Goal: Task Accomplishment & Management: Complete application form

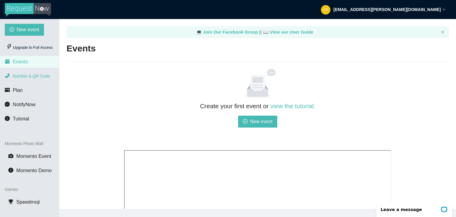
click at [34, 79] on li "Number & QR Code" at bounding box center [29, 76] width 59 height 12
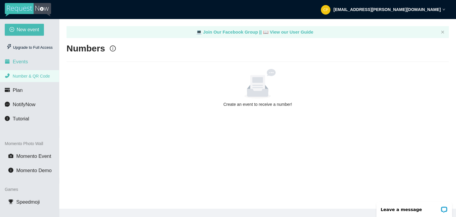
click at [36, 67] on li "Events" at bounding box center [29, 62] width 59 height 12
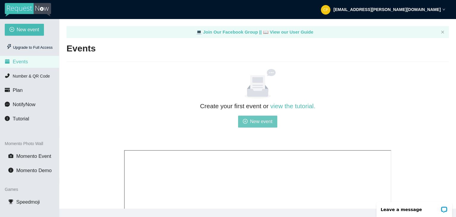
click at [247, 121] on icon "plus-circle" at bounding box center [245, 121] width 5 height 5
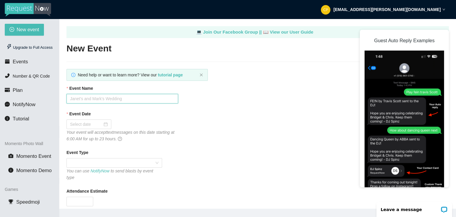
click at [159, 100] on input "Event Name" at bounding box center [123, 99] width 112 height 10
type input "[PERSON_NAME] and [PERSON_NAME]'s"
click at [106, 124] on div at bounding box center [89, 124] width 38 height 7
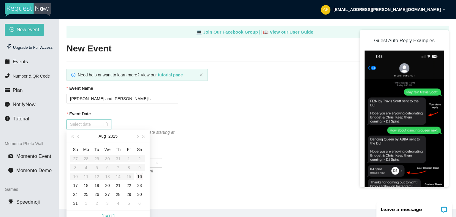
type input "[DATE]"
click at [139, 176] on div "16" at bounding box center [139, 176] width 7 height 7
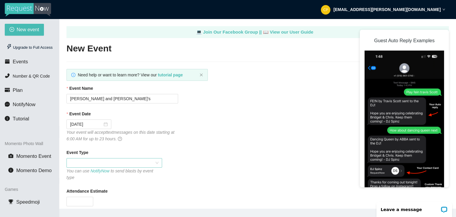
drag, startPoint x: 128, startPoint y: 170, endPoint x: 114, endPoint y: 163, distance: 15.9
click at [114, 163] on span at bounding box center [114, 162] width 89 height 9
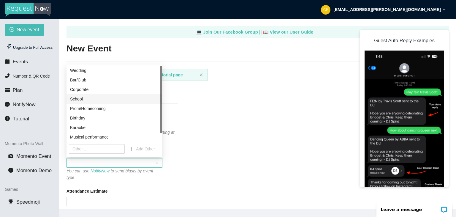
drag, startPoint x: 160, startPoint y: 104, endPoint x: 157, endPoint y: 98, distance: 7.1
click at [157, 98] on div "Wedding Bar/Club Corporate School Prom/Homecoming Birthday Karaoke Musical perf…" at bounding box center [115, 104] width 96 height 76
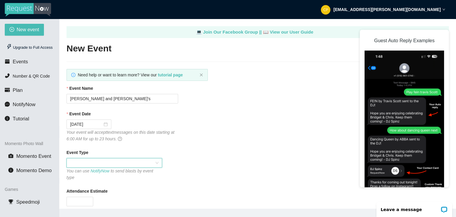
drag, startPoint x: 116, startPoint y: 165, endPoint x: 89, endPoint y: 163, distance: 27.4
click at [89, 163] on span at bounding box center [114, 162] width 89 height 9
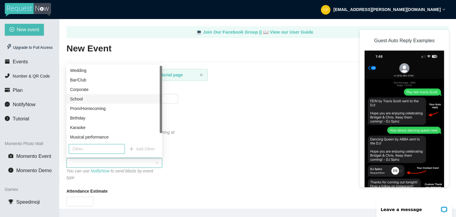
click at [104, 146] on input "text" at bounding box center [97, 149] width 56 height 10
type input "BBq"
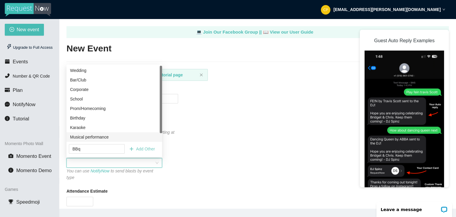
click at [144, 150] on span "Add Other" at bounding box center [145, 149] width 19 height 7
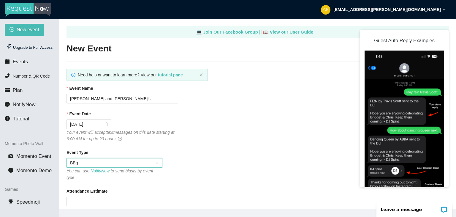
click at [83, 190] on div "Attendance Estimate" at bounding box center [258, 192] width 383 height 9
click at [83, 197] on input "Attendance Estimate" at bounding box center [80, 201] width 26 height 9
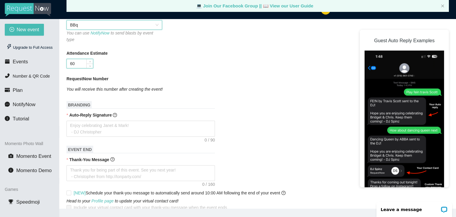
scroll to position [140, 0]
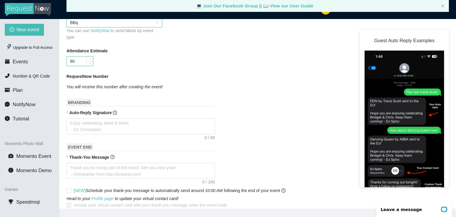
type input "60"
click at [148, 119] on textarea "Auto-Reply Signature" at bounding box center [141, 126] width 149 height 16
click at [456, 101] on main "💻 Join Our Facebook Group || 📖 View our User Guide New Event Need help or want …" at bounding box center [257, 114] width 397 height 190
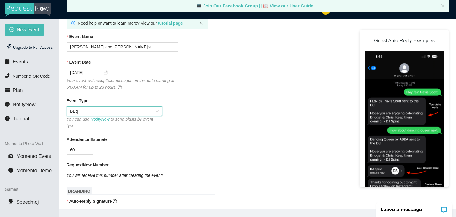
scroll to position [48, 0]
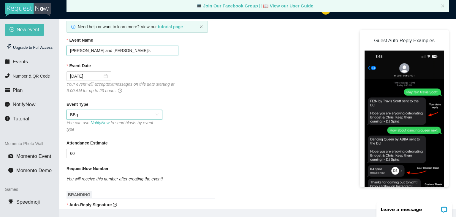
click at [133, 48] on input "[PERSON_NAME] and [PERSON_NAME]'s" at bounding box center [123, 51] width 112 height 10
type input "P"
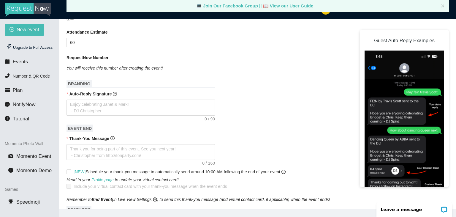
scroll to position [159, 0]
type input "[PERSON_NAME] & [PERSON_NAME]'S END OF SUMMER BASH"
click at [161, 99] on textarea "Auto-Reply Signature" at bounding box center [141, 107] width 149 height 16
type textarea "ER"
type textarea "ERm"
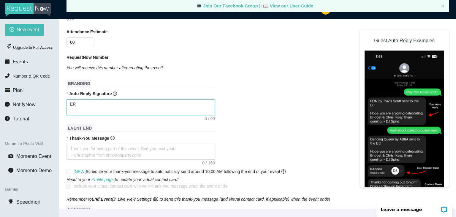
type textarea "ERm"
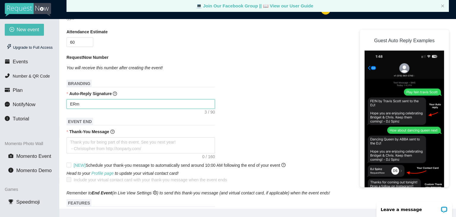
type textarea "ER"
type textarea "E"
type textarea "Em"
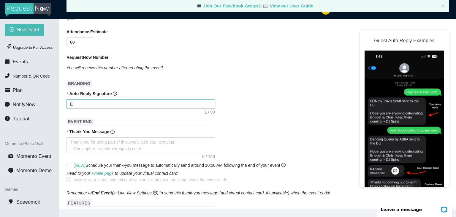
type textarea "Em"
type textarea "E"
type textarea "En"
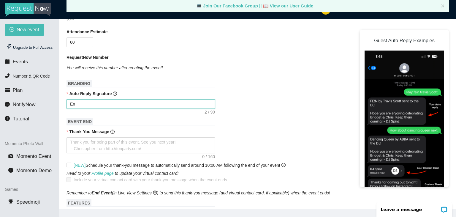
type textarea "Enj"
type textarea "Enjo"
type textarea "Enjoy"
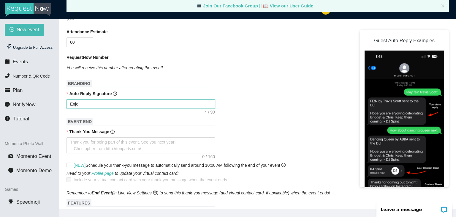
type textarea "Enjoy"
type textarea "Enjoy C"
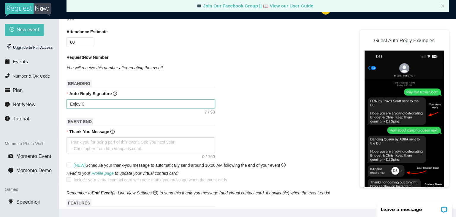
type textarea "Enjoy Ce"
type textarea "Enjoy Cel"
type textarea "Enjoy Cele"
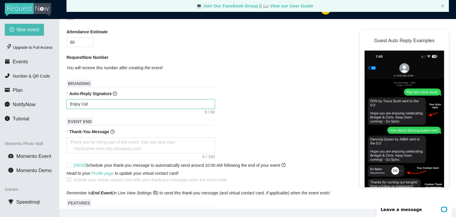
type textarea "Enjoy Cele"
type textarea "Enjoy Celeb"
type textarea "Enjoy Celebr"
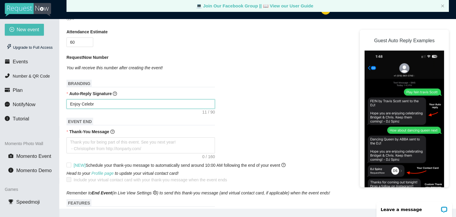
type textarea "Enjoy Celebra"
type textarea "Enjoy Celebrat"
type textarea "Enjoy Celebrati"
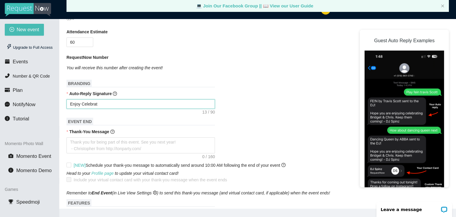
type textarea "Enjoy Celebrati"
type textarea "Enjoy Celebratin"
type textarea "Enjoy Celebrating"
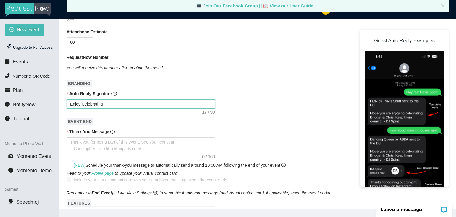
type textarea "Enjoy Celebrating"
type textarea "Enjoy Celebrating P"
type textarea "Enjoy Celebrating Pa"
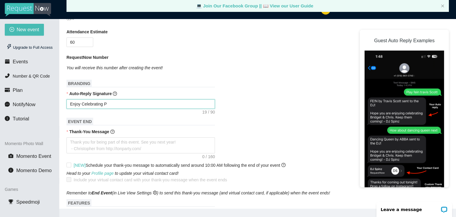
type textarea "Enjoy Celebrating Pa"
type textarea "Enjoy Celebrating [PERSON_NAME]"
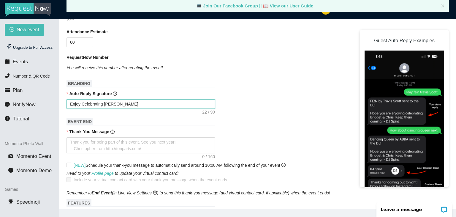
type textarea "Enjoy Celebrating [PERSON_NAME]"
type textarea "Enjoy Celebrating [PERSON_NAME] an"
type textarea "Enjoy Celebrating [PERSON_NAME] and"
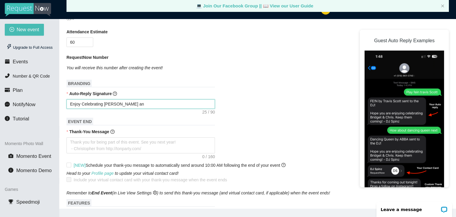
type textarea "Enjoy Celebrating [PERSON_NAME] and"
type textarea "Enjoy Celebrating [PERSON_NAME] and W"
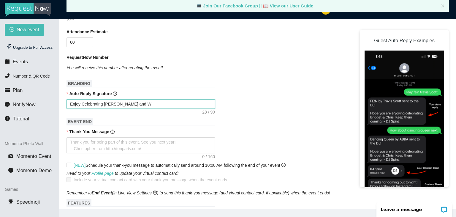
type textarea "Enjoy Celebrating [PERSON_NAME] and We"
type textarea "Enjoy Celebrating [PERSON_NAME] and [PERSON_NAME]"
type textarea "Enjoy Celebrating [PERSON_NAME] and Ween"
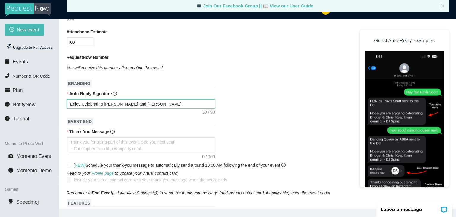
type textarea "Enjoy Celebrating [PERSON_NAME] and Ween"
type textarea "Enjoy Celebrating [PERSON_NAME] and [PERSON_NAME]"
type textarea "Enjoy Celebrating [PERSON_NAME] and [PERSON_NAME]'"
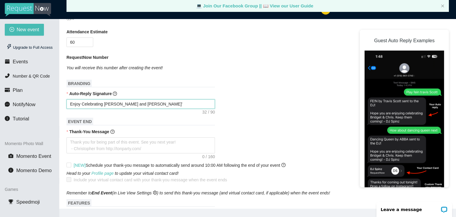
type textarea "Enjoy Celebrating [PERSON_NAME] and [PERSON_NAME]'s"
type textarea "Enjoy Celebrating [PERSON_NAME] and [PERSON_NAME]'s E"
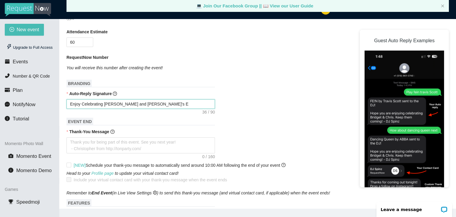
type textarea "Enjoy Celebrating [PERSON_NAME] and [PERSON_NAME]'s En"
type textarea "Enjoy Celebrating [PERSON_NAME] and [PERSON_NAME]'s End"
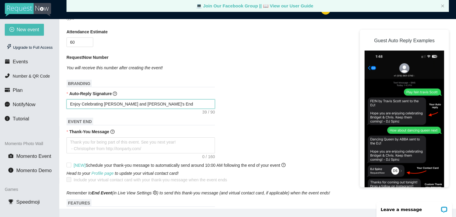
type textarea "Enjoy Celebrating [PERSON_NAME] and [PERSON_NAME]'s End o"
type textarea "Enjoy Celebrating [PERSON_NAME] and [PERSON_NAME]'s End of"
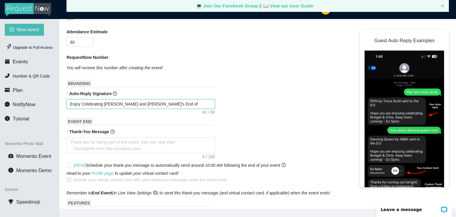
type textarea "Enjoy Celebrating [PERSON_NAME] and [PERSON_NAME]'s End of"
type textarea "Enjoy Celebrating [PERSON_NAME] and [PERSON_NAME]'s End of S"
type textarea "Enjoy Celebrating [PERSON_NAME] and [PERSON_NAME]'s End of"
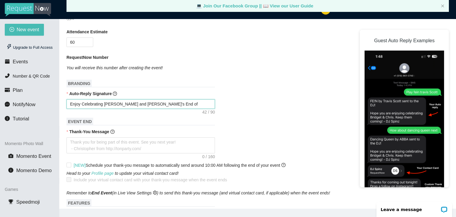
type textarea "Enjoy Celebrating [PERSON_NAME] and [PERSON_NAME]'s End of"
type textarea "Enjoy Celebrating [PERSON_NAME] and [PERSON_NAME]'s End o"
type textarea "Enjoy Celebrating [PERSON_NAME] and [PERSON_NAME]'s End"
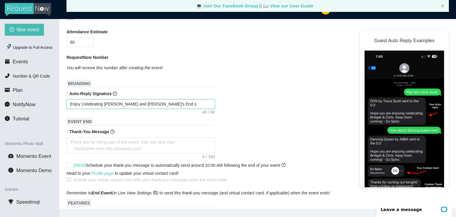
type textarea "Enjoy Celebrating [PERSON_NAME] and [PERSON_NAME]'s End"
type textarea "Enjoy Celebrating [PERSON_NAME] and [PERSON_NAME]'s End O"
type textarea "Enjoy Celebrating [PERSON_NAME] and [PERSON_NAME]'s End Of"
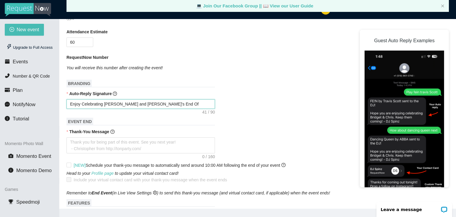
type textarea "Enjoy Celebrating [PERSON_NAME] and [PERSON_NAME]'s End Of"
type textarea "Enjoy Celebrating [PERSON_NAME] and [PERSON_NAME]'s End Of S"
type textarea "Enjoy Celebrating [PERSON_NAME] and [PERSON_NAME]'s End Of Su"
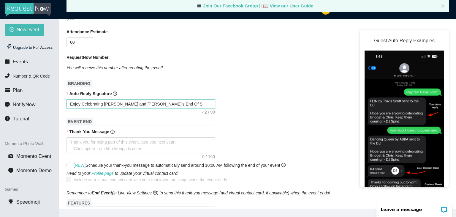
type textarea "Enjoy Celebrating [PERSON_NAME] and [PERSON_NAME]'s End Of Su"
type textarea "Enjoy Celebrating [PERSON_NAME] and [PERSON_NAME]'s End Of Sum"
type textarea "Enjoy Celebrating [PERSON_NAME] and [PERSON_NAME]'s End Of Summ"
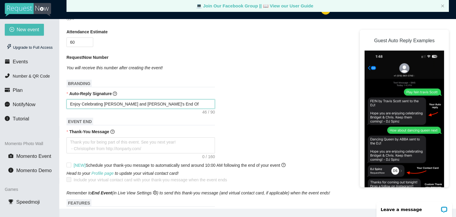
type textarea "Enjoy Celebrating [PERSON_NAME] and [PERSON_NAME]'s End Of Summe"
type textarea "Enjoy Celebrating [PERSON_NAME] and [PERSON_NAME]'s End Of Summer"
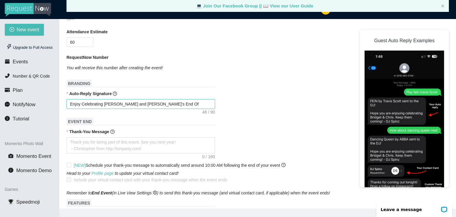
type textarea "Enjoy Celebrating [PERSON_NAME] and [PERSON_NAME]'s End Of Summer"
type textarea "Enjoy Celebrating [PERSON_NAME] and [PERSON_NAME]'s End Of Summer B"
type textarea "Enjoy Celebrating [PERSON_NAME] and [PERSON_NAME]'s End Of Summer Ba"
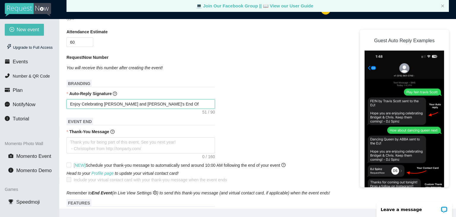
type textarea "Enjoy Celebrating [PERSON_NAME] and [PERSON_NAME]'s End Of Summer Bas"
type textarea "Enjoy Celebrating [PERSON_NAME] and [PERSON_NAME]'s End Of Summer Bash"
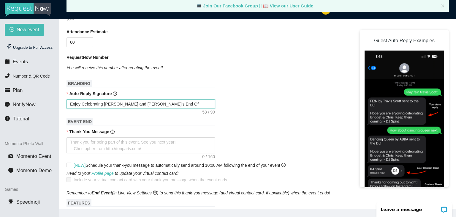
type textarea "Enjoy Celebrating [PERSON_NAME] and [PERSON_NAME]'s End Of Summer Bash"
type textarea "Enjoy Celebrating [PERSON_NAME] and [PERSON_NAME]'s End Of Summer Bash!"
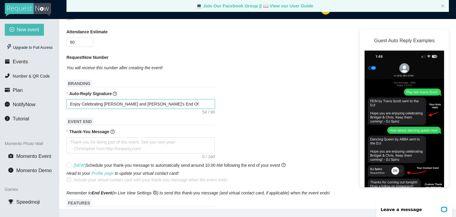
type textarea "Enjoy Celebrating [PERSON_NAME] and [PERSON_NAME]'s End Of Summer Bash!"
type textarea "Enjoy Celebrating [PERSON_NAME] and [PERSON_NAME]'s End Of Summer Bash! -"
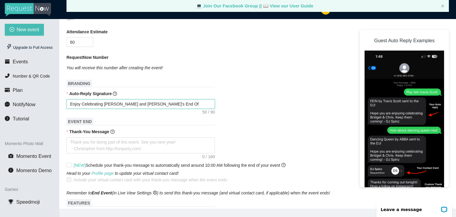
type textarea "Enjoy Celebrating [PERSON_NAME] and [PERSON_NAME]'s End Of Summer Bash! -"
type textarea "Enjoy Celebrating [PERSON_NAME] and [PERSON_NAME]'s End Of Summer Bash! - D"
type textarea "Enjoy Celebrating [PERSON_NAME] and [PERSON_NAME]'s End Of Summer Bash! - Dj"
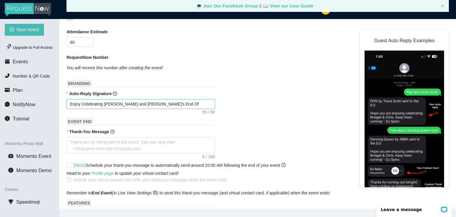
type textarea "Enjoy Celebrating [PERSON_NAME] and [PERSON_NAME]'s End Of Summer Bash! - Dj"
type textarea "Enjoy Celebrating [PERSON_NAME] and [PERSON_NAME]'s End Of Summer Bash! - Dj P"
type textarea "Enjoy Celebrating [PERSON_NAME] and [PERSON_NAME]'s End Of Summer Bash! - Dj Pr"
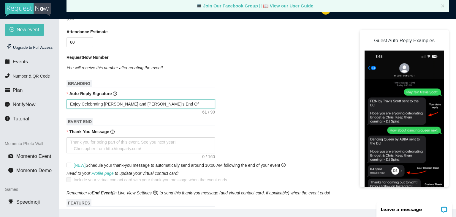
type textarea "Enjoy Celebrating [PERSON_NAME] and [PERSON_NAME]'s End Of Summer Bash! - Dj Pr"
type textarea "Enjoy Celebrating [PERSON_NAME] and [PERSON_NAME]'s End Of Summer Bash! - [PERS…"
type textarea "Enjoy Celebrating [PERSON_NAME] and [PERSON_NAME]'s End Of Summer Bash! - Dj Pr…"
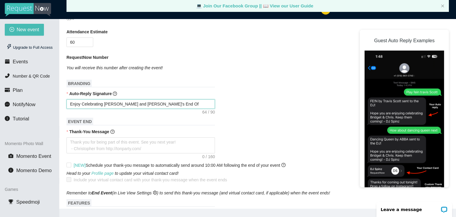
type textarea "Enjoy Celebrating [PERSON_NAME] and [PERSON_NAME]'s End Of Summer Bash! - Dj Pr…"
drag, startPoint x: 176, startPoint y: 98, endPoint x: 68, endPoint y: 101, distance: 107.9
click at [68, 101] on textarea "Enjoy Celebrating [PERSON_NAME] and [PERSON_NAME]'s End Of Summer Bash! - Dj Pr…" at bounding box center [141, 104] width 149 height 10
type textarea "TH - Dj Pryo"
type textarea "THn - Dj Pryo"
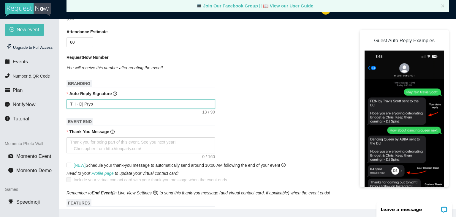
type textarea "THn - Dj Pryo"
type textarea "THnk - Dj Pryo"
type textarea "THn - Dj Pryo"
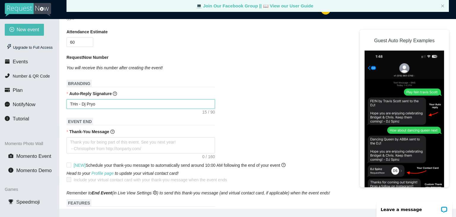
type textarea "TH - Dj Pryo"
type textarea "T - Dj Pryo"
type textarea "Ta - Dj Pryo"
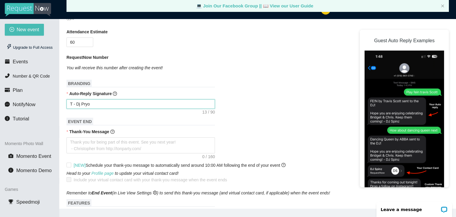
type textarea "Ta - Dj Pryo"
type textarea "Tah - Dj Pryo"
type textarea "Ta - Dj Pryo"
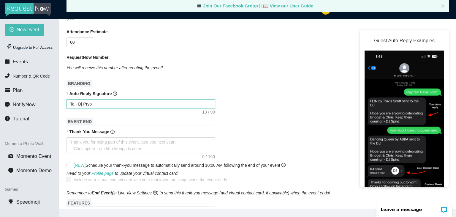
type textarea "T - Dj Pryo"
type textarea "TI - Dj Pryo"
type textarea "TIv - Dj Pryo"
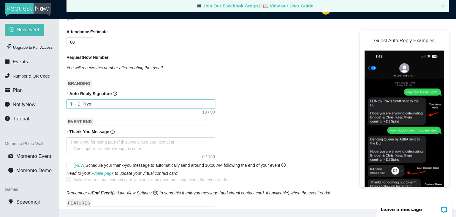
type textarea "TIv - Dj Pryo"
type textarea "TIve - Dj Pryo"
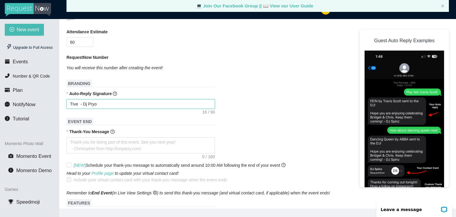
type textarea "TIve - Dj Pryo"
type textarea "TIv - Dj Pryo"
type textarea "TI - Dj Pryo"
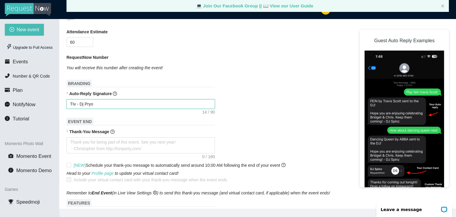
type textarea "TI - Dj Pryo"
type textarea "T - Dj Pryo"
type textarea "Ti - Dj Pryo"
type textarea "Tiv - Dj Pryo"
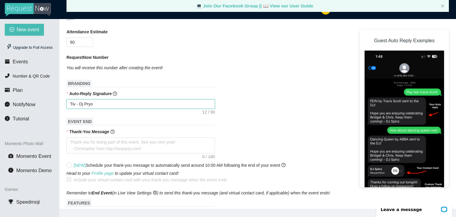
type textarea "Tive - Dj Pryo"
click at [68, 101] on textarea "I've got your request and - Dj Pryo" at bounding box center [141, 104] width 149 height 10
click at [116, 99] on textarea "I've got your request and - Dj Pryo" at bounding box center [141, 104] width 149 height 10
click at [162, 99] on textarea "I've got your request and I'll do my best to fit it in! Thanks! - Dj Pryo" at bounding box center [141, 104] width 149 height 10
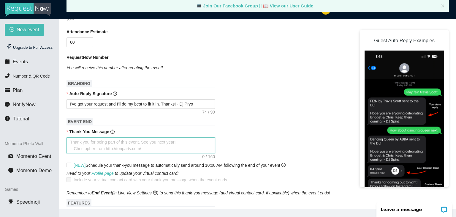
click at [153, 138] on textarea "Thank-You Message" at bounding box center [141, 145] width 149 height 16
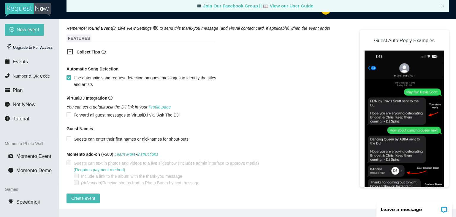
scroll to position [325, 0]
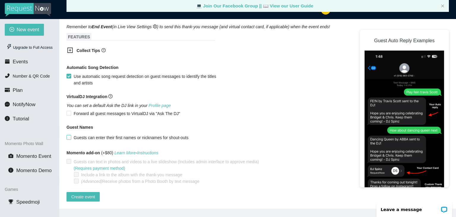
click at [69, 135] on input "Guests can enter their first names or nicknames for shout-outs" at bounding box center [69, 137] width 4 height 4
click at [71, 47] on icon "plus-square" at bounding box center [70, 50] width 6 height 6
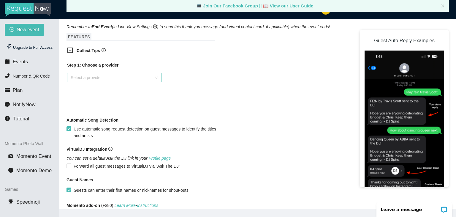
click at [77, 73] on input "search" at bounding box center [112, 77] width 83 height 9
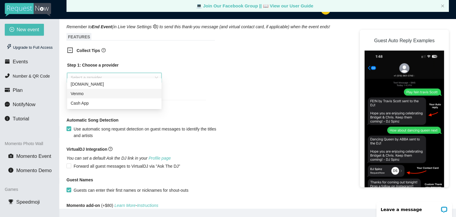
click at [83, 97] on div "Venmo" at bounding box center [114, 93] width 87 height 7
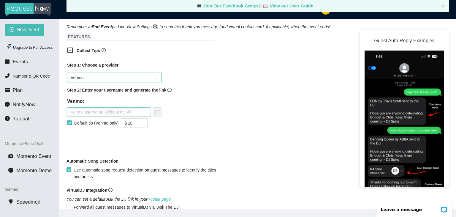
click at [84, 107] on input "text" at bounding box center [108, 112] width 83 height 10
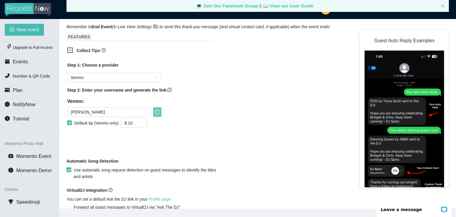
click at [159, 110] on icon "reload" at bounding box center [157, 112] width 5 height 5
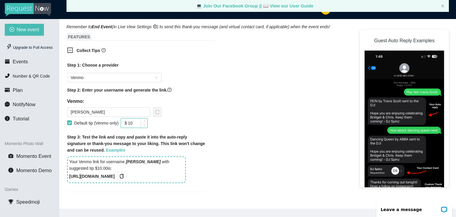
click at [139, 122] on input "$ 10" at bounding box center [134, 123] width 26 height 9
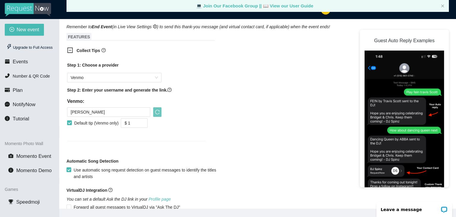
click at [157, 110] on icon "reload" at bounding box center [157, 112] width 5 height 5
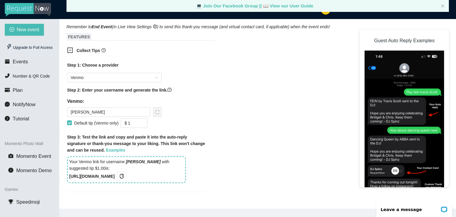
click at [168, 162] on div "Your Venmo link for username [PERSON_NAME] with suggested tip $1.00 is: [URL][D…" at bounding box center [126, 169] width 119 height 27
click at [124, 174] on icon "copy" at bounding box center [121, 176] width 5 height 5
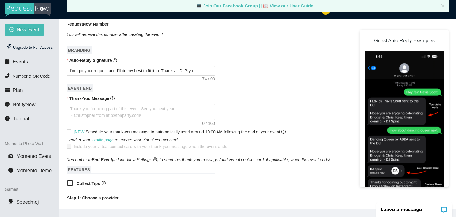
scroll to position [165, 0]
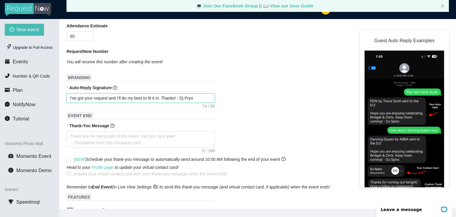
click at [197, 93] on textarea "I've got your request and I'll do my best to fit it in. Thanks! - Dj Pryo" at bounding box center [141, 98] width 149 height 10
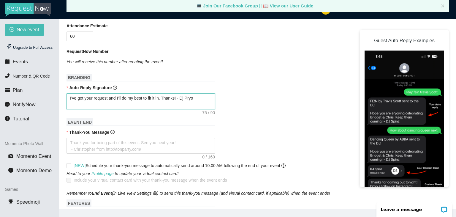
paste textarea "[URL]"
click at [440, 66] on img at bounding box center [405, 137] width 80 height 173
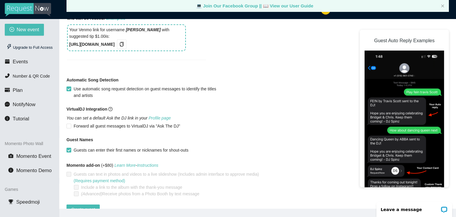
scroll to position [475, 0]
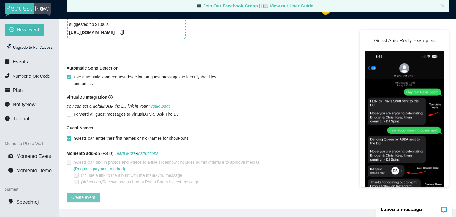
click at [86, 194] on span "Create event" at bounding box center [83, 197] width 24 height 7
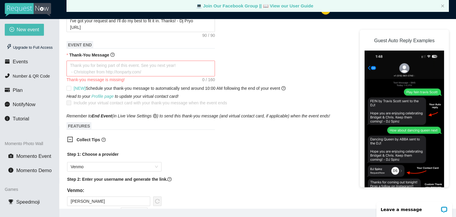
scroll to position [242, 0]
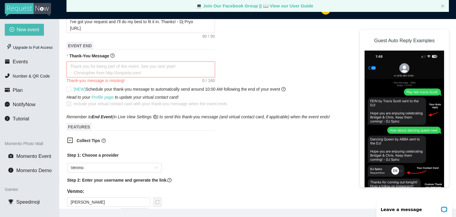
click at [69, 62] on textarea "Thank-You Message" at bounding box center [141, 70] width 149 height 16
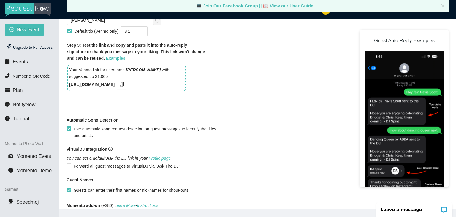
scroll to position [469, 0]
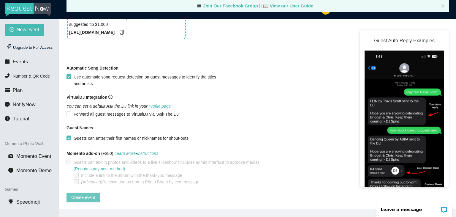
click at [89, 194] on span "Create event" at bounding box center [83, 197] width 24 height 7
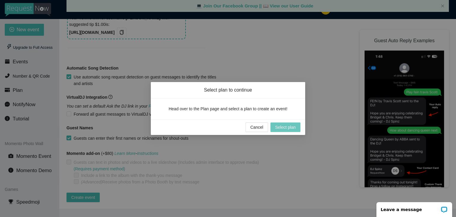
click at [290, 130] on button "Select plan" at bounding box center [286, 127] width 30 height 10
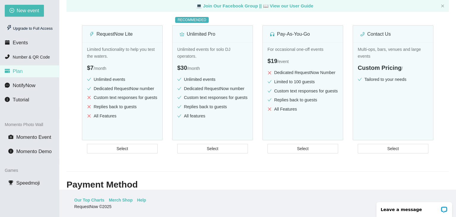
scroll to position [76, 0]
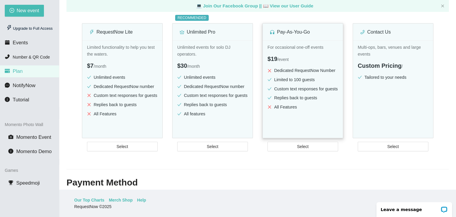
click at [307, 93] on ul "Dedicated RequestNow Number Limited to 100 guests Custom text responses for gue…" at bounding box center [303, 89] width 71 height 45
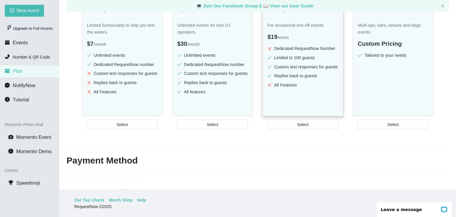
scroll to position [100, 0]
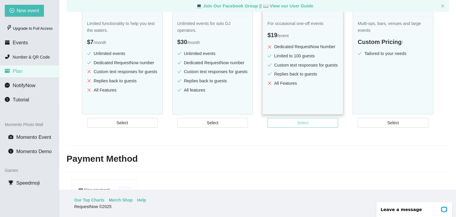
click at [322, 121] on button "Select" at bounding box center [303, 123] width 71 height 10
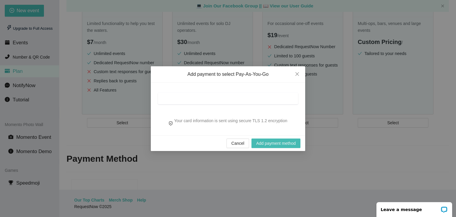
click at [228, 93] on div at bounding box center [228, 99] width 140 height 12
click at [301, 72] on span "Close" at bounding box center [297, 74] width 16 height 16
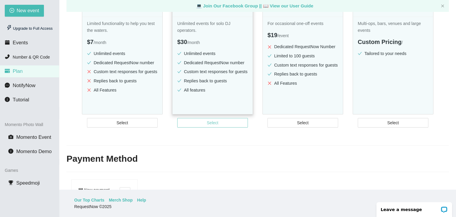
click at [223, 121] on button "Select" at bounding box center [212, 123] width 71 height 10
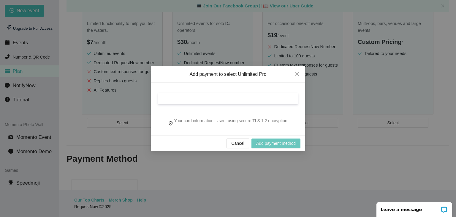
click at [275, 140] on span "Add payment method" at bounding box center [276, 143] width 40 height 7
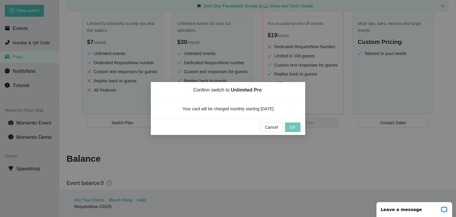
click at [291, 130] on span "OK" at bounding box center [293, 127] width 6 height 7
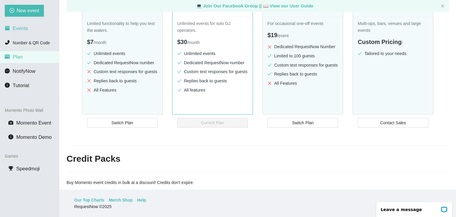
click at [29, 29] on li "Events" at bounding box center [29, 29] width 59 height 12
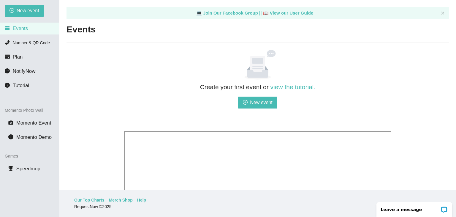
click at [1, 144] on ul "Momento Photo Wall Momento Event Momento Demo" at bounding box center [29, 125] width 59 height 40
click at [259, 104] on span "New event" at bounding box center [261, 102] width 23 height 7
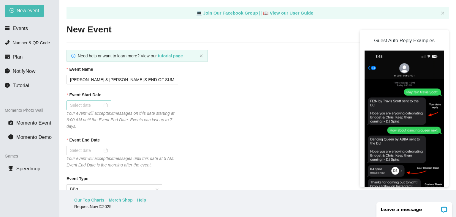
click at [94, 108] on input "Event Start Date" at bounding box center [86, 105] width 32 height 7
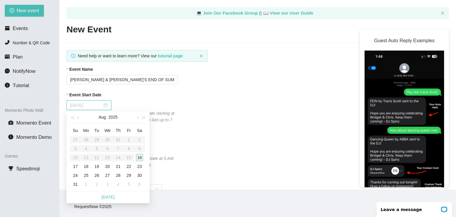
click at [137, 157] on div "16" at bounding box center [139, 157] width 7 height 7
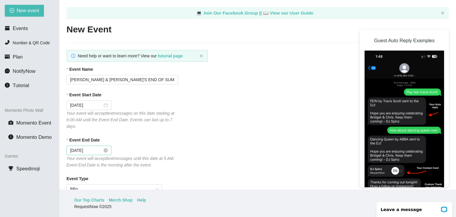
click at [103, 154] on div "[DATE]" at bounding box center [89, 150] width 38 height 7
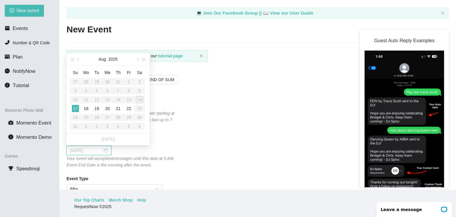
click at [77, 108] on div "17" at bounding box center [75, 108] width 7 height 7
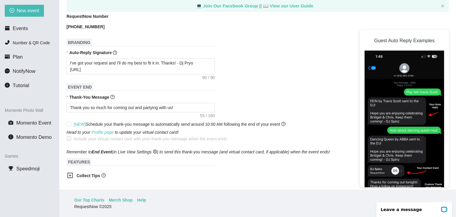
scroll to position [229, 0]
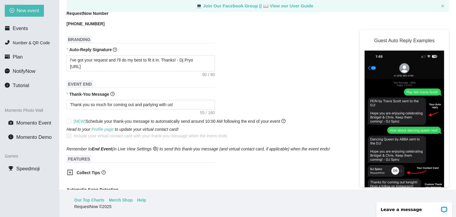
click at [70, 169] on icon "plus-square" at bounding box center [70, 172] width 6 height 6
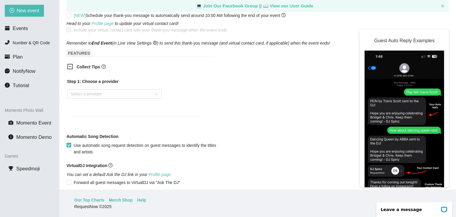
scroll to position [340, 0]
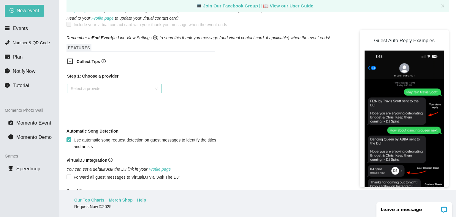
click at [136, 84] on input "search" at bounding box center [112, 88] width 83 height 9
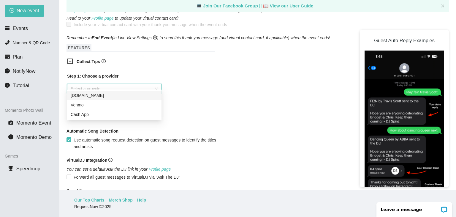
click at [119, 108] on div "Venmo" at bounding box center [114, 105] width 87 height 7
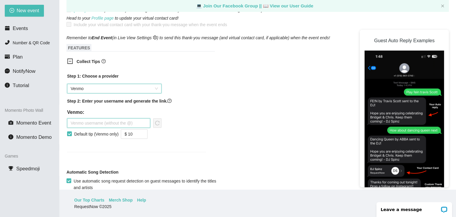
click at [122, 119] on input "text" at bounding box center [108, 123] width 83 height 10
click at [143, 133] on span "Decrease Value" at bounding box center [144, 135] width 7 height 5
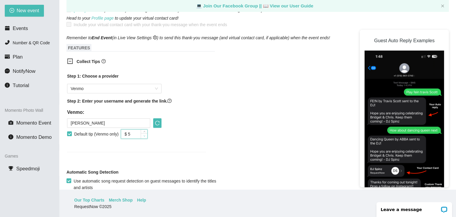
click at [143, 133] on span "Decrease Value" at bounding box center [144, 135] width 7 height 5
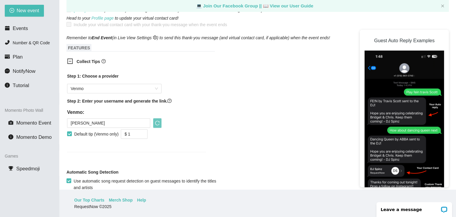
click at [157, 120] on button "button" at bounding box center [157, 123] width 8 height 10
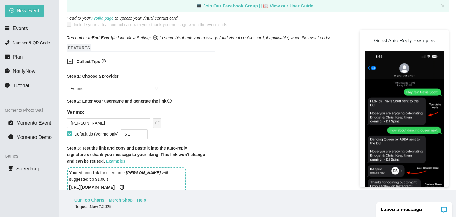
click at [115, 185] on b "[URL][DOMAIN_NAME]" at bounding box center [91, 187] width 45 height 5
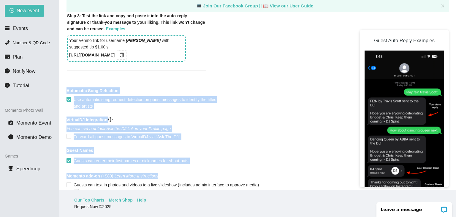
scroll to position [474, 0]
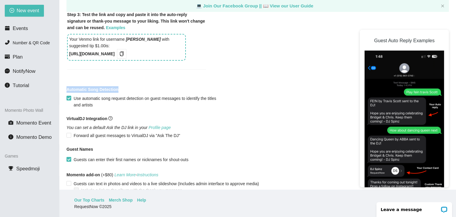
drag, startPoint x: 123, startPoint y: 182, endPoint x: 154, endPoint y: 78, distance: 108.0
click at [124, 51] on icon "copy" at bounding box center [121, 53] width 5 height 5
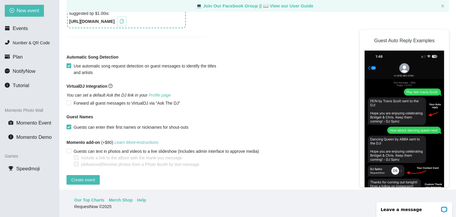
scroll to position [508, 0]
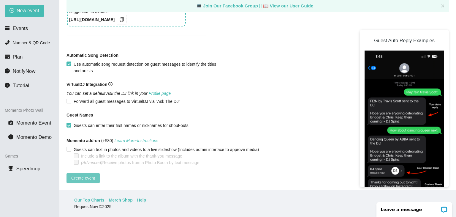
click at [85, 175] on span "Create event" at bounding box center [83, 178] width 24 height 7
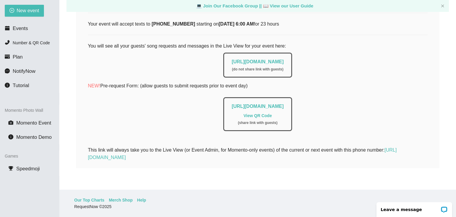
scroll to position [116, 0]
click at [232, 59] on link "[URL][DOMAIN_NAME]" at bounding box center [258, 61] width 52 height 5
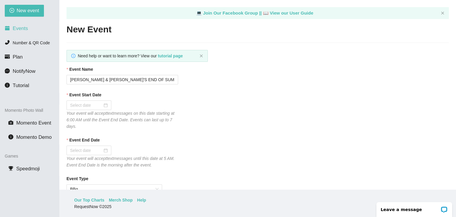
click at [16, 29] on span "Events" at bounding box center [20, 29] width 15 height 6
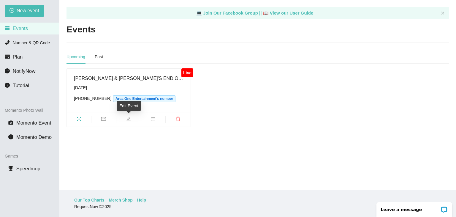
click at [130, 121] on icon "edit" at bounding box center [129, 119] width 4 height 4
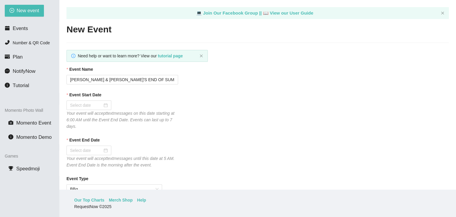
type textarea "Thank you so much for coming out and partying with us!"
type input "[DATE]"
type textarea "Thank you so much for coming out and partying with us!"
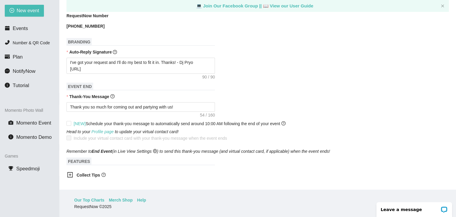
scroll to position [238, 0]
click at [200, 61] on textarea "I've got your request and I'll do my best to fit it in. Thanks! - Dj Pryo [URL]" at bounding box center [141, 66] width 149 height 16
type textarea "I've got your request and I'll do my best to fit it in. Thanks! - Dj Pryo [URL]"
click at [120, 66] on textarea "I've got your request and I'll do my best to fit it in. Thanks! - Dj Pryo [URL]" at bounding box center [141, 66] width 149 height 16
drag, startPoint x: 109, startPoint y: 65, endPoint x: 67, endPoint y: 97, distance: 53.5
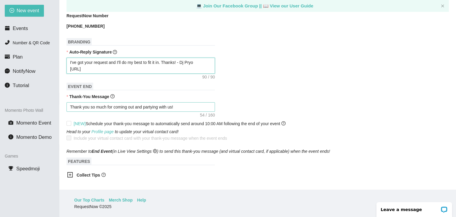
click at [67, 97] on form "Event Name PAUL & WEENA'S END OF SUMMER BASH Event Start Date 08/16/2025 Your e…" at bounding box center [258, 73] width 383 height 491
type textarea "I've got your request and I'll do my best to fit it in. Thanks! - Dj Pryo"
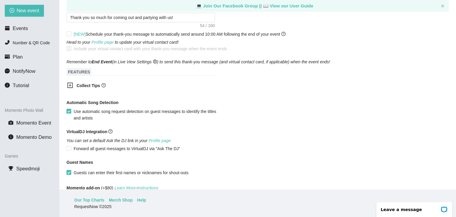
scroll to position [322, 0]
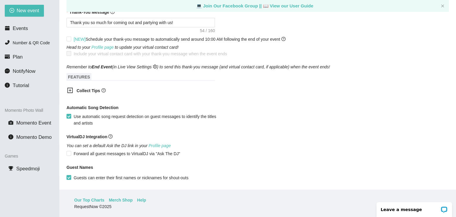
type textarea "I've got your request and I'll do my best to fit it in. Thanks! - Dj Pryo"
click at [72, 88] on icon "plus-square" at bounding box center [69, 90] width 5 height 5
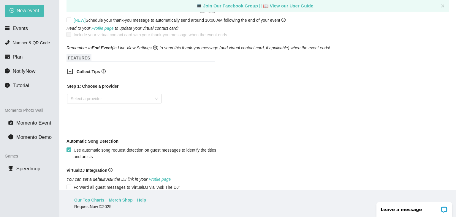
scroll to position [427, 0]
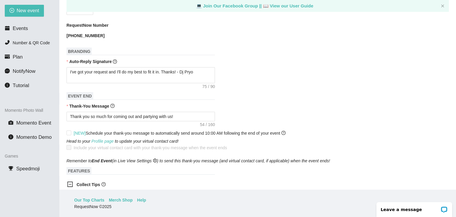
scroll to position [225, 0]
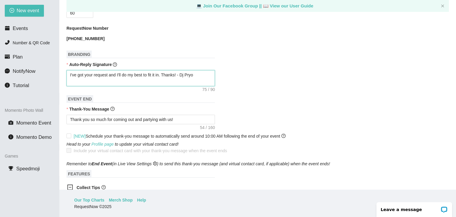
click at [204, 70] on textarea "I've got your request and I'll do my best to fit it in. Thanks! - Dj Pryo" at bounding box center [141, 78] width 149 height 16
type textarea "I've got your request and I'll do my best to fit it in. Thanks! - Dj Pryo"
drag, startPoint x: 195, startPoint y: 70, endPoint x: 108, endPoint y: 69, distance: 87.4
click at [108, 70] on textarea "I've got your request and I'll do my best to fit it in. Thanks! - Dj Pryo" at bounding box center [141, 78] width 149 height 16
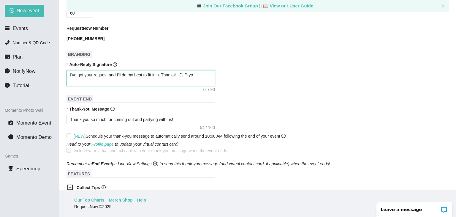
type textarea "I've got your request!"
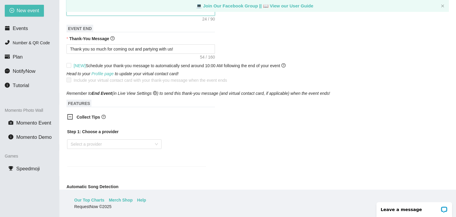
scroll to position [301, 0]
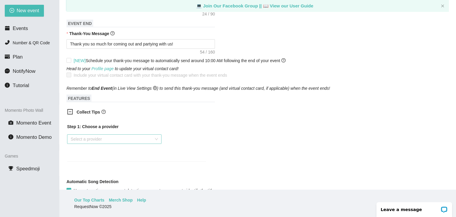
type textarea "I've got your request!"
click at [133, 135] on input "search" at bounding box center [112, 139] width 83 height 9
click at [122, 157] on div "Venmo" at bounding box center [114, 155] width 87 height 7
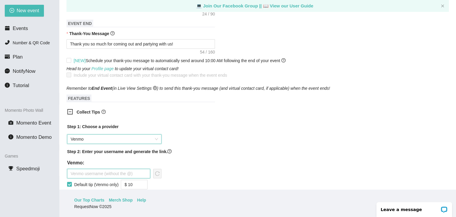
click at [131, 169] on input "text" at bounding box center [108, 174] width 83 height 10
click at [131, 183] on input "$ 10" at bounding box center [134, 184] width 26 height 9
click at [133, 181] on input "$ 10" at bounding box center [134, 184] width 26 height 9
type input "$ 1"
click at [114, 169] on input "text" at bounding box center [108, 174] width 83 height 10
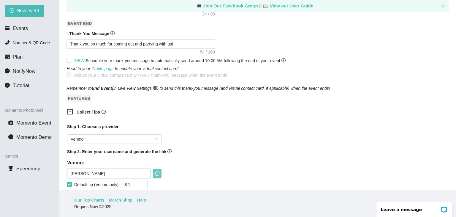
type input "[PERSON_NAME]"
click at [157, 172] on button "button" at bounding box center [157, 174] width 8 height 10
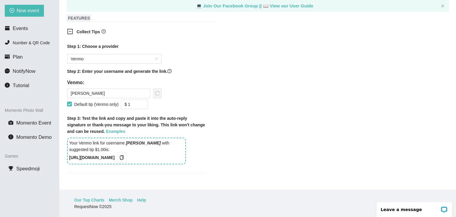
scroll to position [386, 0]
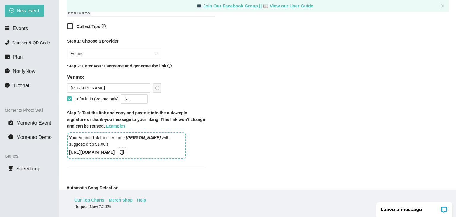
drag, startPoint x: 124, startPoint y: 146, endPoint x: 67, endPoint y: 146, distance: 57.0
click at [67, 146] on div "Step 1: Choose a provider Venmo Step 2: Enter your username and generate the li…" at bounding box center [136, 106] width 149 height 144
copy b "[URL][DOMAIN_NAME]"
click at [265, 75] on div "Collect Tips Step 1: Choose a provider Venmo Step 2: Enter your username and ge…" at bounding box center [258, 99] width 383 height 159
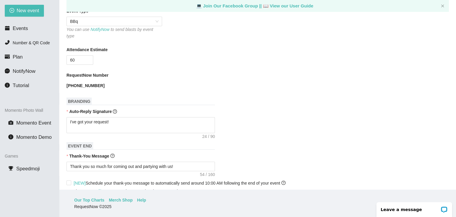
scroll to position [178, 0]
click at [157, 119] on textarea "I've got your request!" at bounding box center [141, 125] width 149 height 16
paste textarea "[URL][DOMAIN_NAME]"
type textarea "I've got your request! https://songtip.me/4oIUTE8"
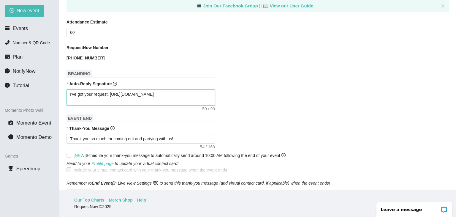
scroll to position [198, 0]
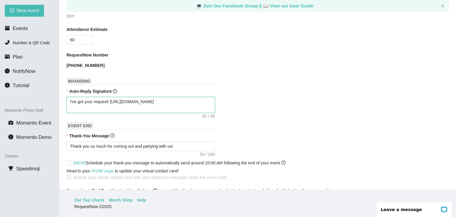
click at [112, 97] on textarea "I've got your request! https://songtip.me/4oIUTE8" at bounding box center [141, 105] width 149 height 16
type textarea "I've got your request! https://songtip.me/4oIUTE8"
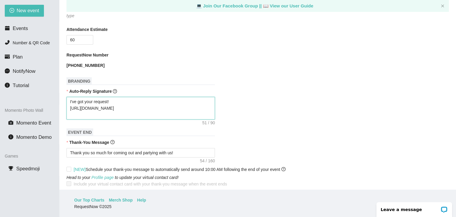
click at [139, 98] on textarea "I've got your request! https://songtip.me/4oIUTE8" at bounding box center [141, 108] width 149 height 23
type textarea "I've got your request! - https://songtip.me/4oIUTE8"
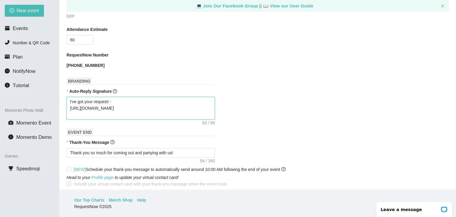
type textarea "I've got your request! - D https://songtip.me/4oIUTE8"
type textarea "I've got your request! - Dj https://songtip.me/4oIUTE8"
type textarea "I've got your request! - Djy https://songtip.me/4oIUTE8"
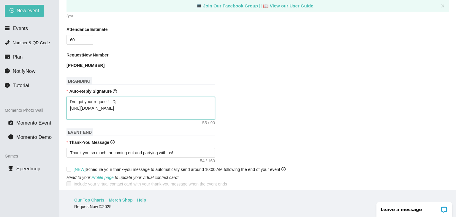
type textarea "I've got your request! - Djy https://songtip.me/4oIUTE8"
type textarea "I've got your request! - Djyr https://songtip.me/4oIUTE8"
type textarea "I've got your request! - Djyro https://songtip.me/4oIUTE8"
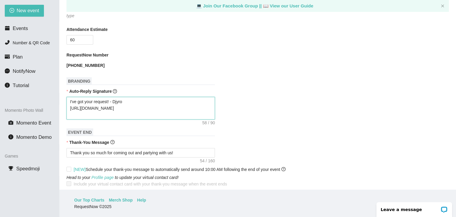
type textarea "I've got your request! - Djyro https://songtip.me/4oIUTE8"
type textarea "I've got your request! - Djyr https://songtip.me/4oIUTE8"
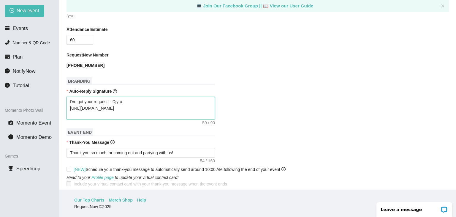
type textarea "I've got your request! - Djyr https://songtip.me/4oIUTE8"
type textarea "I've got your request! - Djy https://songtip.me/4oIUTE8"
type textarea "I've got your request! - Dj https://songtip.me/4oIUTE8"
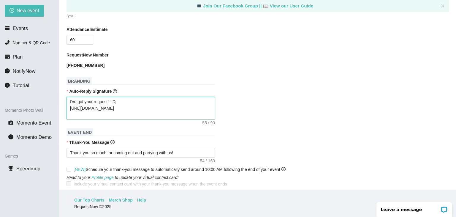
type textarea "I've got your request! - Dj https://songtip.me/4oIUTE8"
type textarea "I've got your request! - Dj P https://songtip.me/4oIUTE8"
type textarea "I've got your request! - Dj Py https://songtip.me/4oIUTE8"
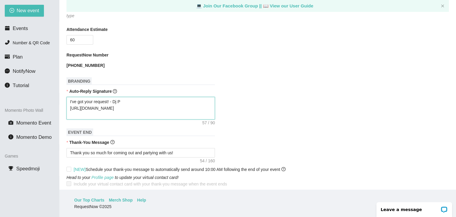
type textarea "I've got your request! - Dj Py https://songtip.me/4oIUTE8"
type textarea "I've got your request! - Dj Pyr https://songtip.me/4oIUTE8"
type textarea "I've got your request! - Dj Pyro https://songtip.me/4oIUTE8"
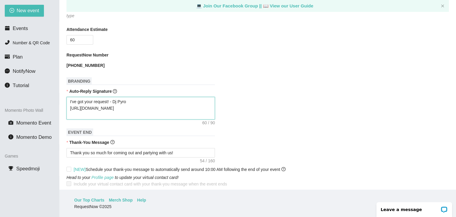
type textarea "I've got your request! - Dj Pyro https://songtip.me/4oIUTE8"
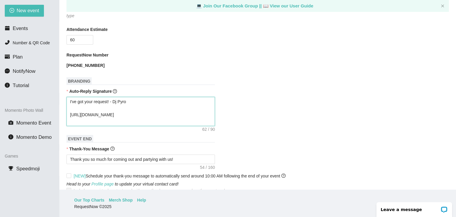
click at [70, 110] on textarea "I've got your request! - Dj Pyro https://songtip.me/4oIUTE8" at bounding box center [141, 111] width 149 height 29
click at [72, 106] on textarea "I've got your request! - Dj Pyro https://songtip.me/4oIUTE8" at bounding box center [141, 111] width 149 height 29
type textarea "I've got your request! - Dj Pyro F https://songtip.me/4oIUTE8"
type textarea "I've got your request! - Dj Pyro Fe https://songtip.me/4oIUTE8"
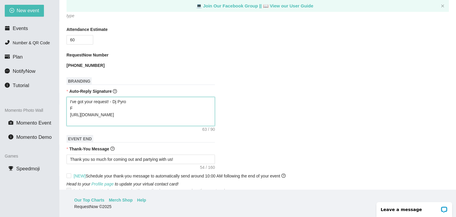
type textarea "I've got your request! - Dj Pyro Fe https://songtip.me/4oIUTE8"
type textarea "I've got your request! - Dj Pyro Fee https://songtip.me/4oIUTE8"
type textarea "I've got your request! - Dj Pyro Feel https://songtip.me/4oIUTE8"
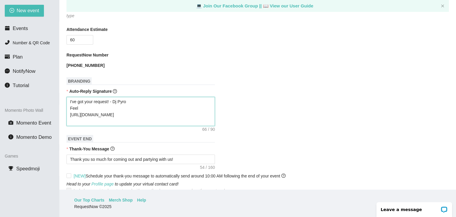
type textarea "I've got your request! - Dj Pyro Feel https://songtip.me/4oIUTE8"
type textarea "I've got your request! - Dj Pyro Feel P https://songtip.me/4oIUTE8"
type textarea "I've got your request! - Dj Pyro Feel https://songtip.me/4oIUTE8"
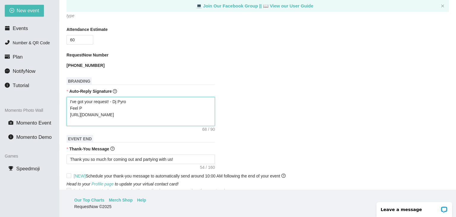
type textarea "I've got your request! - Dj Pyro Feel https://songtip.me/4oIUTE8"
type textarea "I've got your request! - Dj Pyro Feel F https://songtip.me/4oIUTE8"
type textarea "I've got your request! - Dj Pyro Feel Fr https://songtip.me/4oIUTE8"
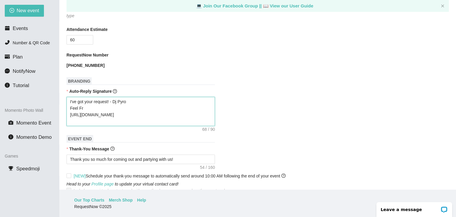
type textarea "I've got your request! - Dj Pyro Feel Fre https://songtip.me/4oIUTE8"
type textarea "I've got your request! - Dj Pyro Feel Free https://songtip.me/4oIUTE8"
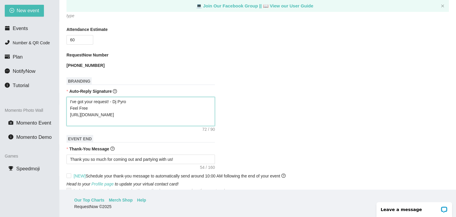
type textarea "I've got your request! - Dj Pyro Feel Free t https://songtip.me/4oIUTE8"
type textarea "I've got your request! - Dj Pyro Feel Free to https://songtip.me/4oIUTE8"
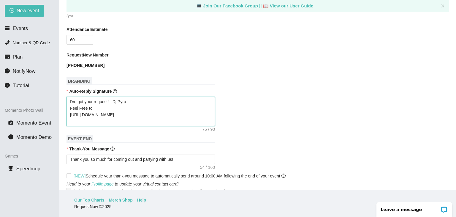
type textarea "I've got your request! - Dj Pyro Feel Free to L https://songtip.me/4oIUTE8"
type textarea "I've got your request! - Dj Pyro Feel Free to Le https://songtip.me/4oIUTE8"
type textarea "I've got your request! - Dj Pyro Feel Free to Lea https://songtip.me/4oIUTE8"
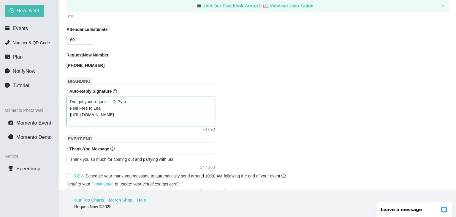
type textarea "I've got your request! - Dj Pyro Feel Free to Leav https://songtip.me/4oIUTE8"
type textarea "I've got your request! - Dj Pyro Feel Free to Leave https://songtip.me/4oIUTE8"
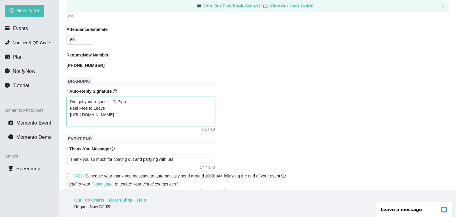
type textarea "I've got your request! - Dj Pyro Feel Free to Leave m https://songtip.me/4oIUTE8"
type textarea "I've got your request! - Dj Pyro Feel Free to Leave me https://songtip.me/4oIUT…"
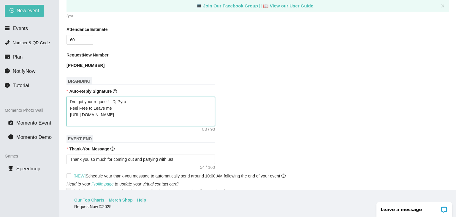
type textarea "I've got your request! - Dj Pyro Feel Free to Leave me https://songtip.me/4oIUT…"
type textarea "I've got your request! - Dj Pyro Feel Free to Leave me a https://songtip.me/4oI…"
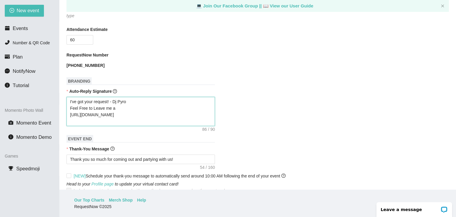
type textarea "I've got your request! - Dj Pyro Feel Free to Leave me a t https://songtip.me/4…"
type textarea "I've got your request! - Dj Pyro Feel Free to Leave me a ti https://songtip.me/…"
type textarea "I've got your request! - Dj Pyro Feel Free to Leave me a tip https://songtip.me…"
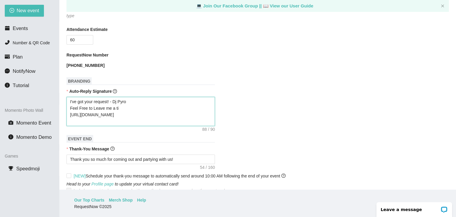
type textarea "I've got your request! - Dj Pyro Feel Free to Leave me a tip https://songtip.me…"
type textarea "I've got your request! - Dj Pyro Feel Free to Leave me a tip! https://songtip.m…"
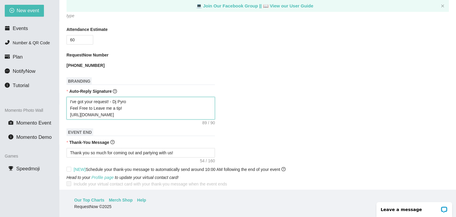
click at [134, 98] on textarea "I've got your request! - Dj Pyro Feel Free to Leave me a tip! https://songtip.m…" at bounding box center [141, 108] width 149 height 23
type textarea "I've got your request! - Dj Pyro Feel Free to Leave me a tip! https://songtip.m…"
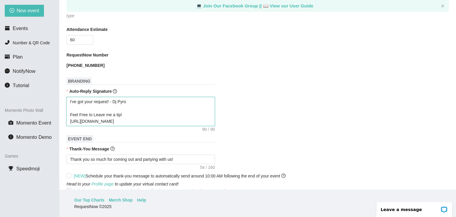
type textarea "I've got your request! - Dj Pyro Feel Free to Leave me a tip! https://songtip.m…"
click at [104, 104] on textarea "I've got your request! - Dj Pyro Feel Free to Leave me a tip! https://songtip.m…" at bounding box center [141, 111] width 149 height 29
type textarea "I've got your request! - Dj Pyro Feel Free to Leave me a tip! https://songtip.m…"
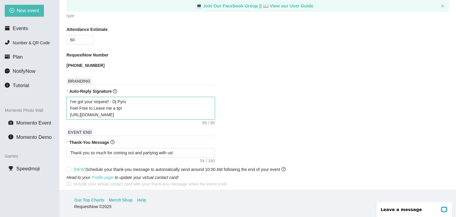
type textarea "I've got your request! - Dj Pyro Feel Free to Leave me a tip! https://songtip.m…"
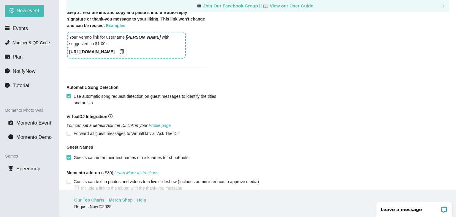
scroll to position [532, 0]
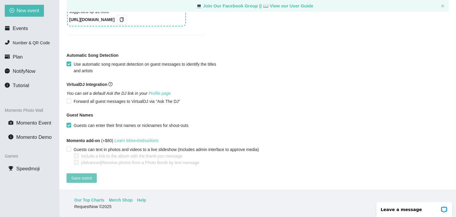
type textarea "I've got your request! - Dj Pyro Feel Free to Leave me a tip! https://songtip.m…"
click at [85, 175] on span "Save event" at bounding box center [81, 178] width 21 height 7
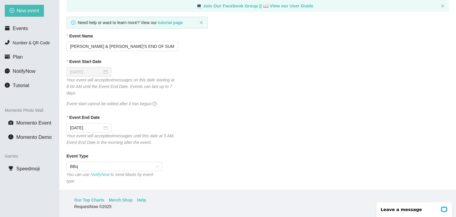
scroll to position [0, 0]
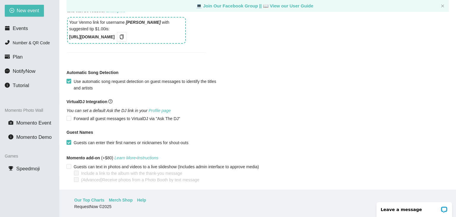
scroll to position [532, 0]
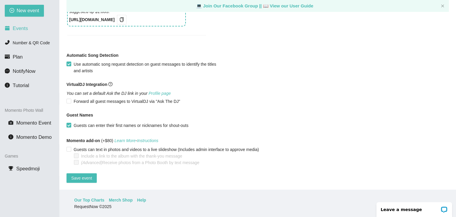
click at [19, 23] on li "Events" at bounding box center [29, 29] width 59 height 12
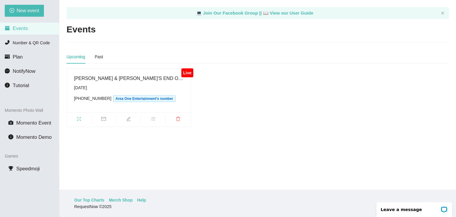
click at [78, 119] on icon "fullscreen" at bounding box center [79, 118] width 5 height 5
